Goal: Task Accomplishment & Management: Manage account settings

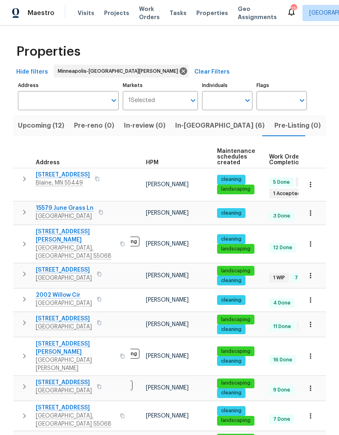
scroll to position [0, 4]
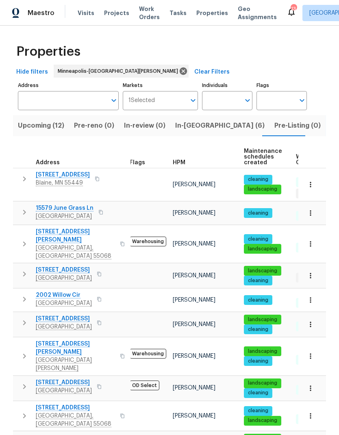
click at [95, 178] on icon "button" at bounding box center [97, 178] width 5 height 5
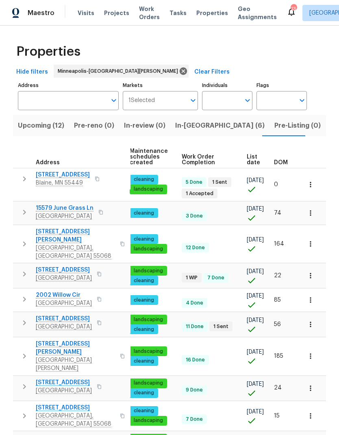
scroll to position [0, 118]
click at [113, 12] on span "Projects" at bounding box center [116, 13] width 25 height 8
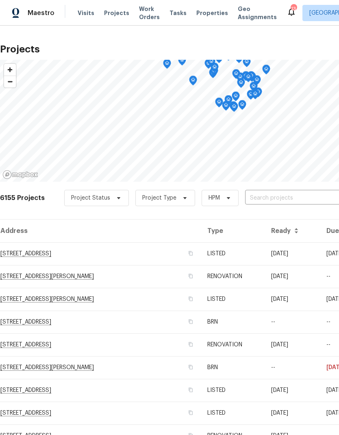
click at [275, 193] on input "text" at bounding box center [291, 198] width 93 height 13
type input "2412"
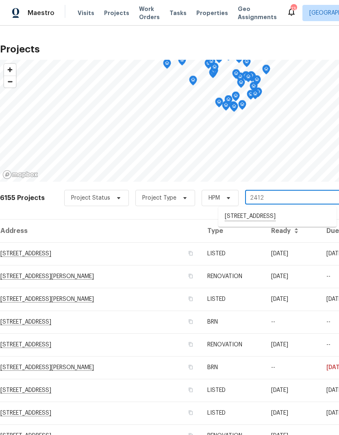
click at [266, 218] on li "[STREET_ADDRESS]" at bounding box center [277, 217] width 118 height 14
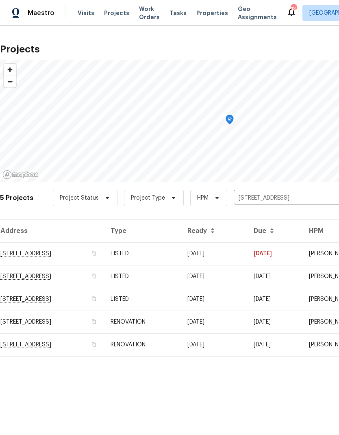
click at [54, 253] on td "[STREET_ADDRESS]" at bounding box center [52, 253] width 104 height 23
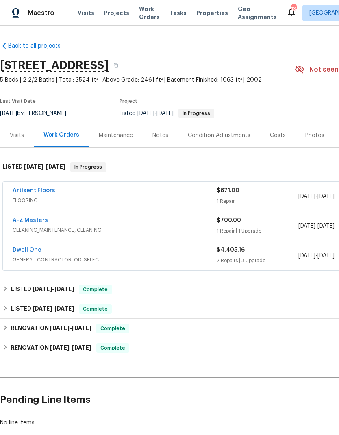
click at [27, 250] on link "Dwell One" at bounding box center [27, 250] width 29 height 6
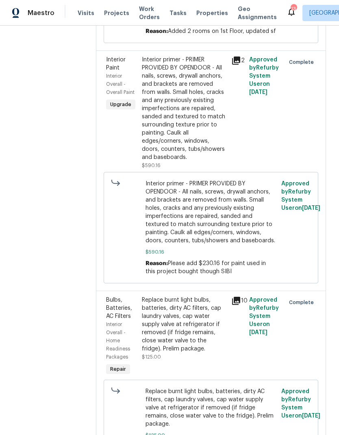
scroll to position [337, 0]
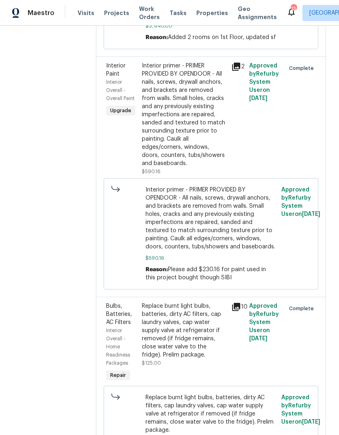
click at [234, 303] on icon at bounding box center [236, 307] width 8 height 8
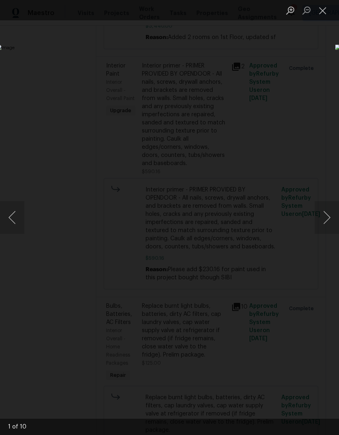
click at [328, 218] on button "Next image" at bounding box center [327, 217] width 24 height 33
click at [327, 218] on button "Next image" at bounding box center [327, 217] width 24 height 33
click at [327, 221] on button "Next image" at bounding box center [327, 217] width 24 height 33
click at [328, 222] on button "Next image" at bounding box center [327, 217] width 24 height 33
click at [327, 225] on button "Next image" at bounding box center [327, 217] width 24 height 33
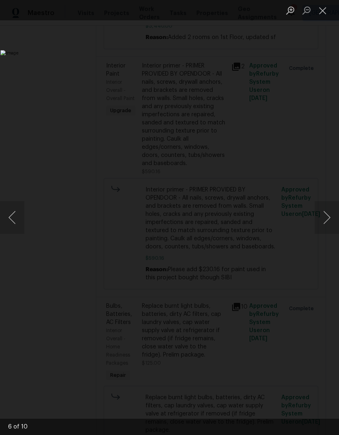
click at [325, 224] on button "Next image" at bounding box center [327, 217] width 24 height 33
click at [325, 13] on button "Close lightbox" at bounding box center [323, 10] width 16 height 14
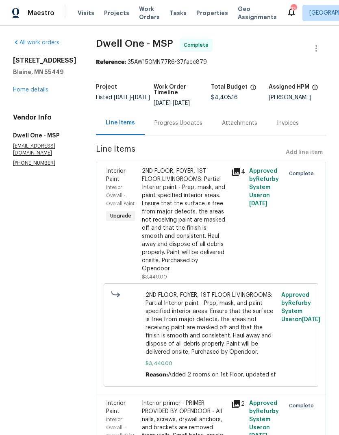
scroll to position [0, 0]
click at [234, 168] on icon at bounding box center [236, 172] width 8 height 8
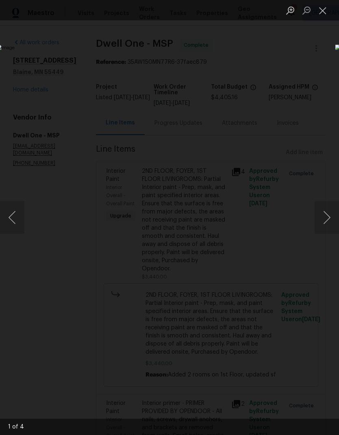
click at [333, 212] on button "Next image" at bounding box center [327, 217] width 24 height 33
click at [326, 214] on button "Next image" at bounding box center [327, 217] width 24 height 33
click at [326, 217] on button "Next image" at bounding box center [327, 217] width 24 height 33
click at [324, 220] on button "Next image" at bounding box center [327, 217] width 24 height 33
click at [327, 218] on button "Next image" at bounding box center [327, 217] width 24 height 33
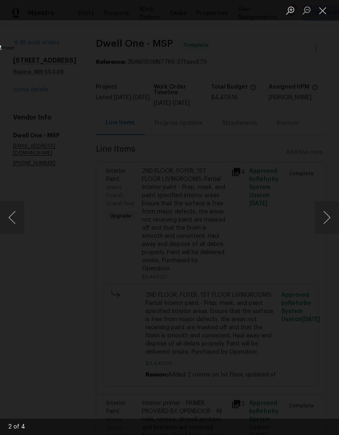
click at [329, 220] on button "Next image" at bounding box center [327, 217] width 24 height 33
click at [330, 228] on button "Next image" at bounding box center [327, 217] width 24 height 33
click at [325, 13] on button "Close lightbox" at bounding box center [323, 10] width 16 height 14
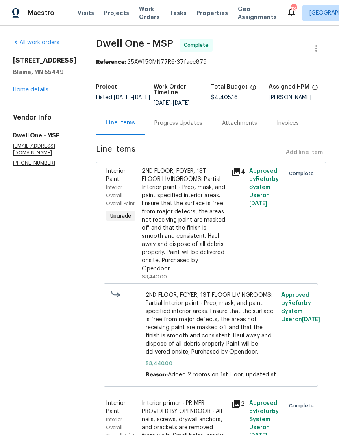
click at [78, 13] on span "Visits" at bounding box center [86, 13] width 17 height 8
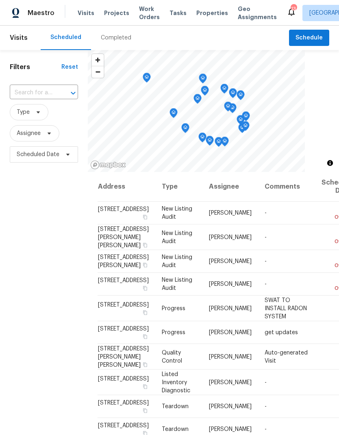
click at [68, 94] on icon "Open" at bounding box center [73, 93] width 10 height 10
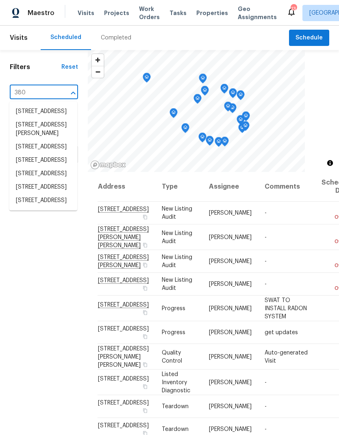
type input "3802"
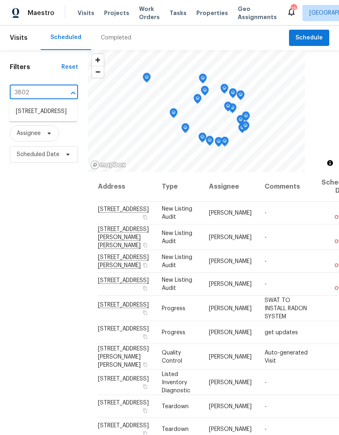
click at [49, 115] on li "[STREET_ADDRESS]" at bounding box center [43, 111] width 68 height 13
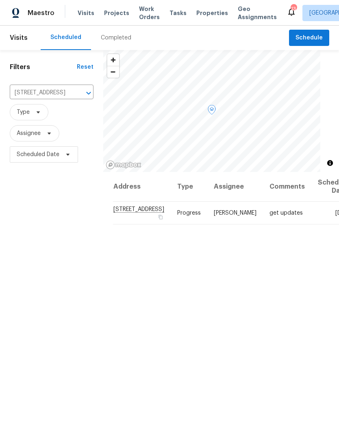
click at [0, 0] on icon at bounding box center [0, 0] width 0 height 0
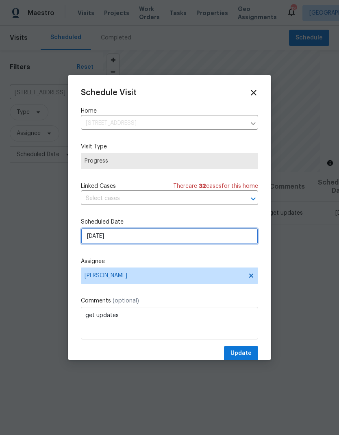
click at [150, 239] on input "[DATE]" at bounding box center [169, 236] width 177 height 16
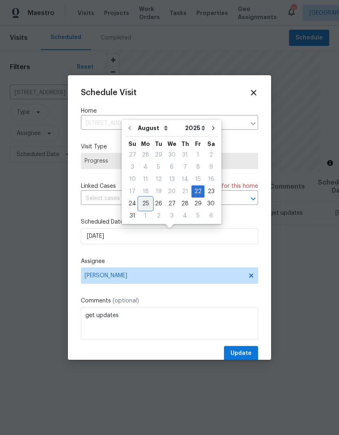
click at [144, 205] on div "25" at bounding box center [145, 203] width 13 height 11
type input "[DATE]"
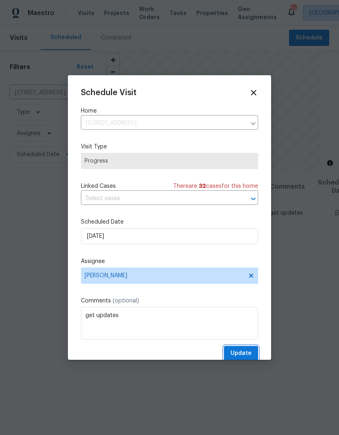
click at [244, 353] on span "Update" at bounding box center [241, 353] width 21 height 10
